Goal: Navigation & Orientation: Find specific page/section

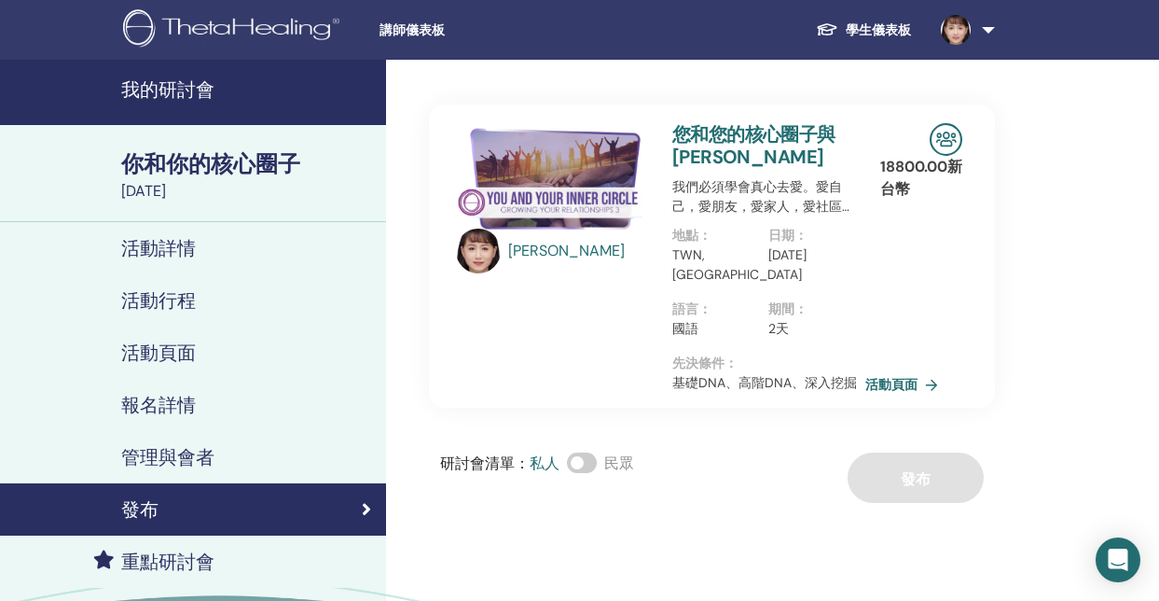
click at [961, 30] on img at bounding box center [956, 30] width 30 height 30
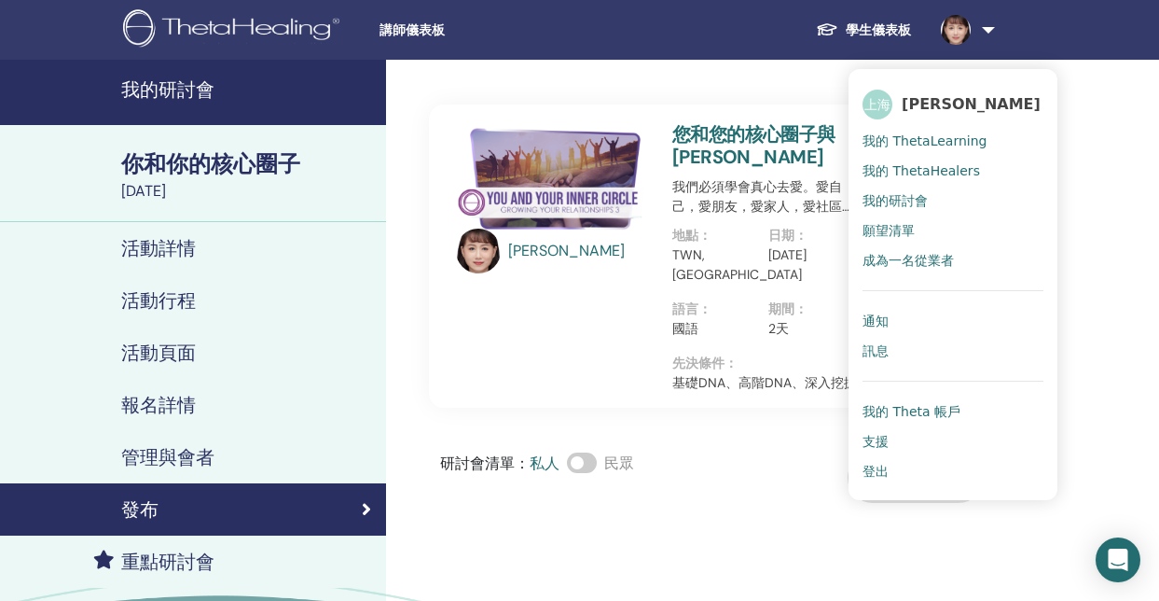
click at [885, 208] on link "我的研討會" at bounding box center [953, 201] width 181 height 30
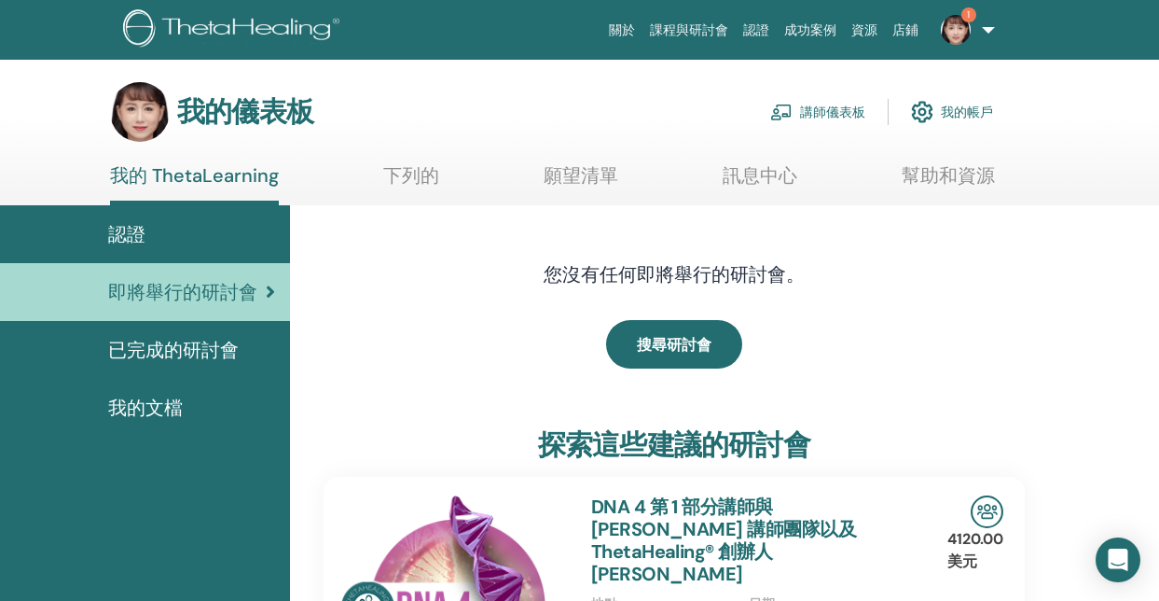
click at [947, 34] on img at bounding box center [956, 30] width 30 height 30
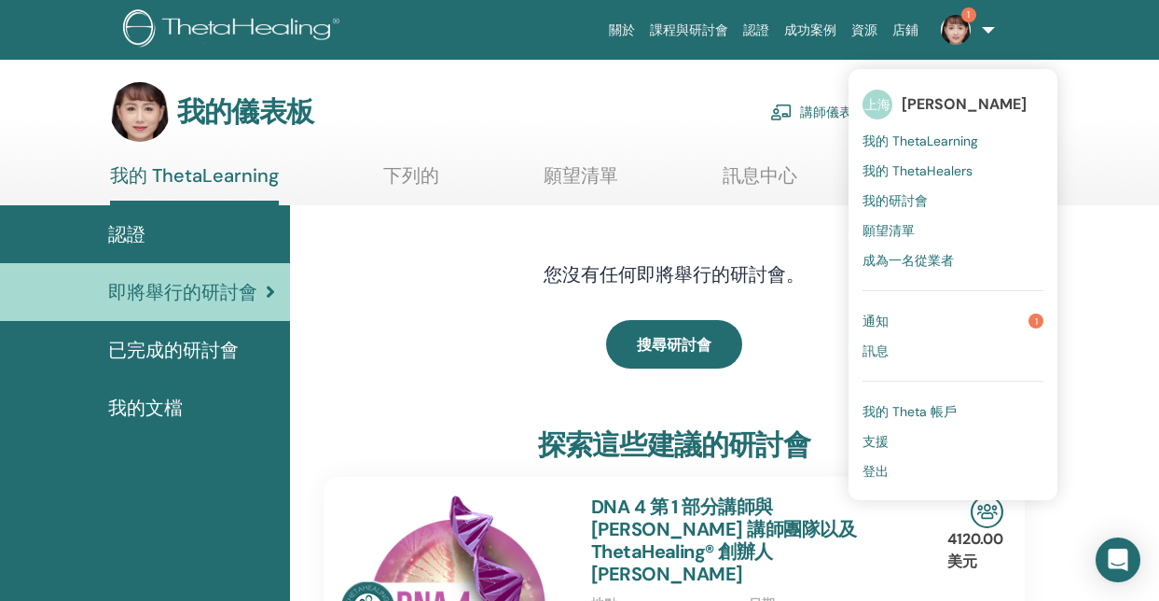
click at [944, 315] on link "通知 1" at bounding box center [953, 321] width 181 height 30
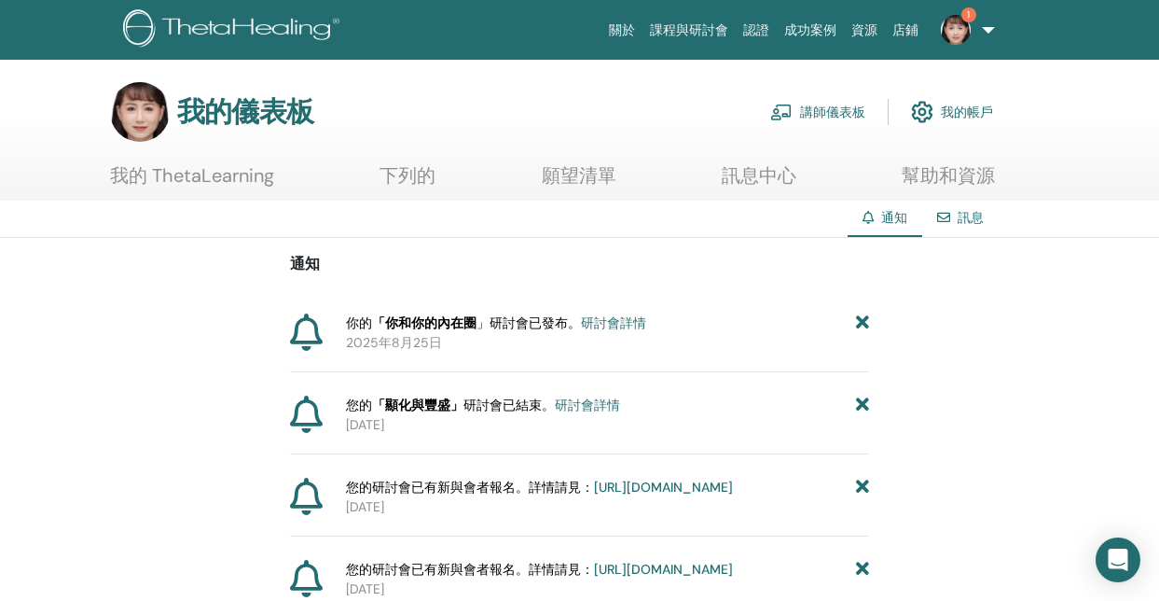
click at [618, 325] on font "研討會詳情" at bounding box center [613, 322] width 65 height 17
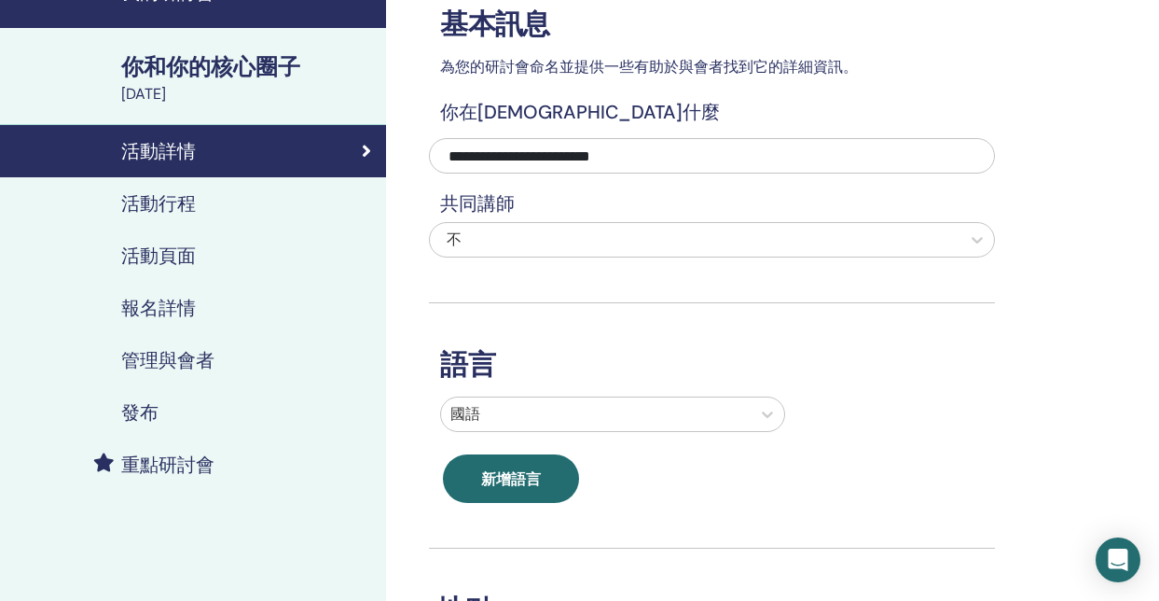
scroll to position [99, 0]
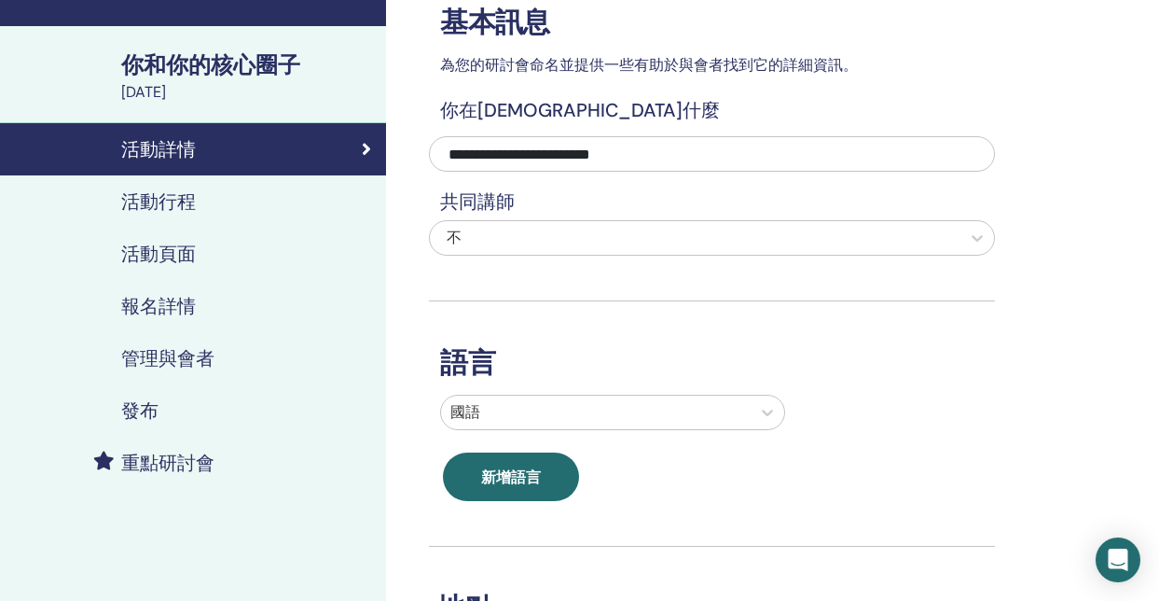
click at [219, 213] on link "活動行程" at bounding box center [193, 201] width 386 height 52
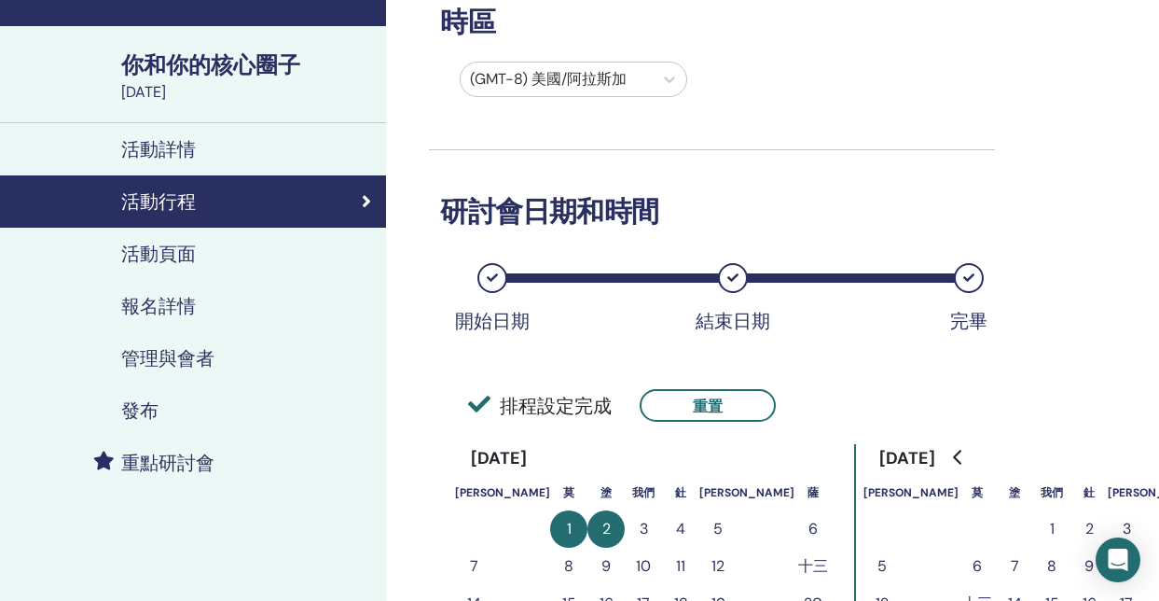
click at [195, 258] on font "活動頁面" at bounding box center [158, 254] width 75 height 24
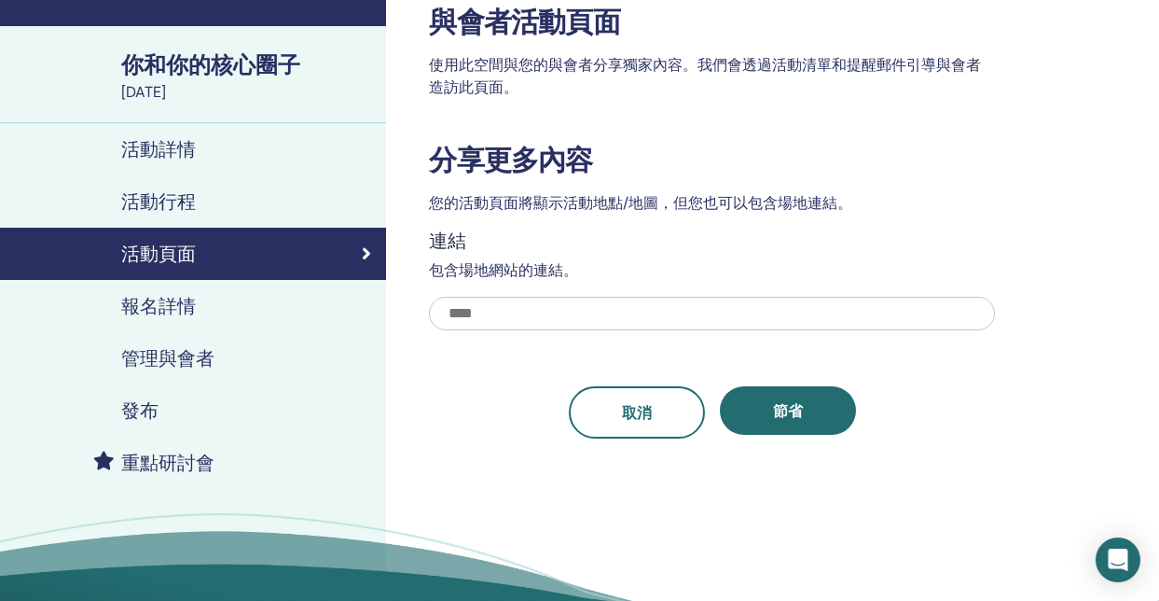
click at [160, 304] on font "報名詳情" at bounding box center [158, 306] width 75 height 24
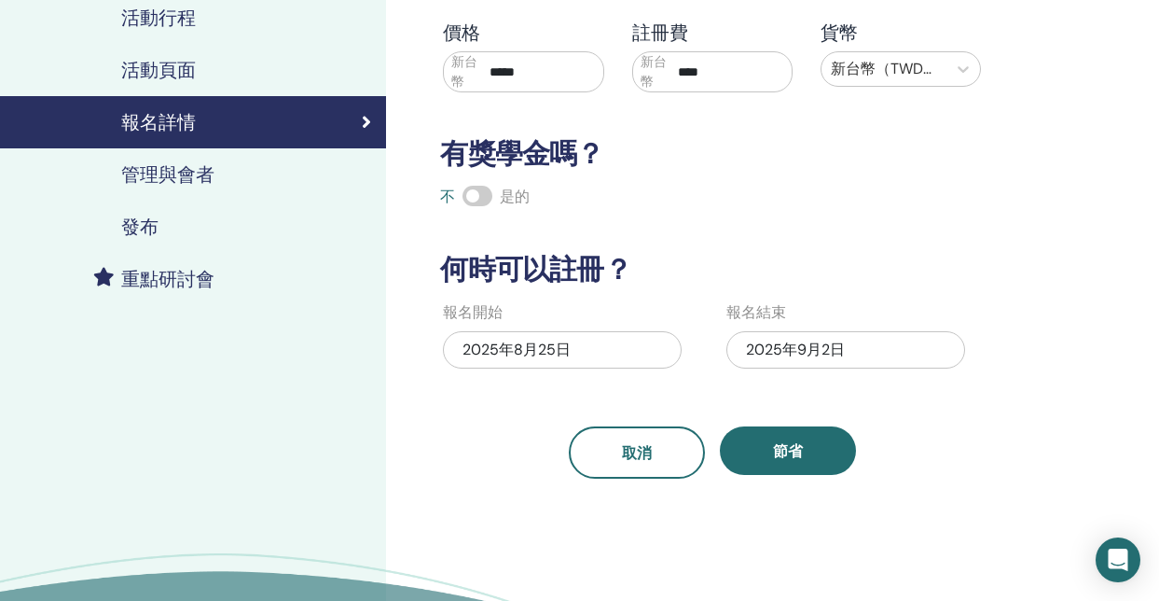
scroll to position [293, 0]
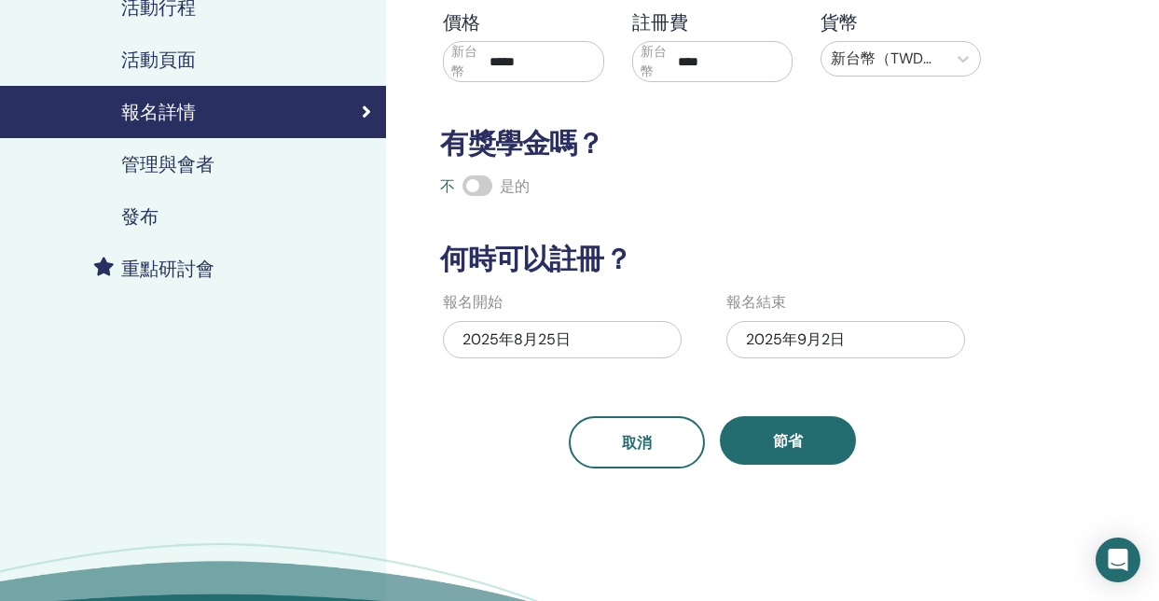
click at [167, 229] on link "發布" at bounding box center [193, 216] width 386 height 52
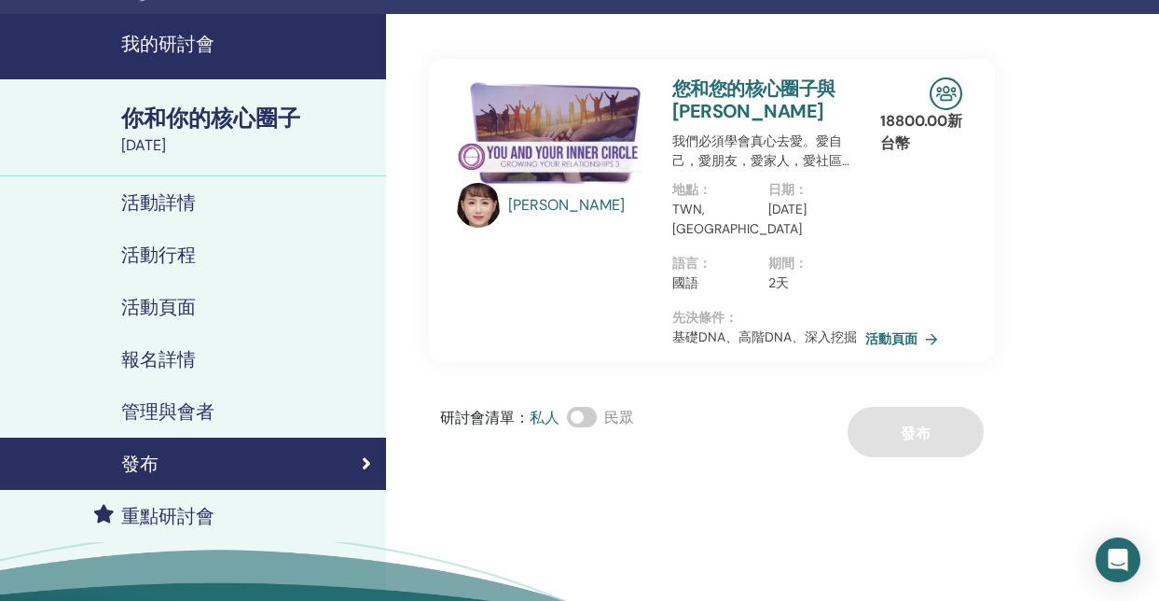
scroll to position [45, 0]
